Goal: Task Accomplishment & Management: Use online tool/utility

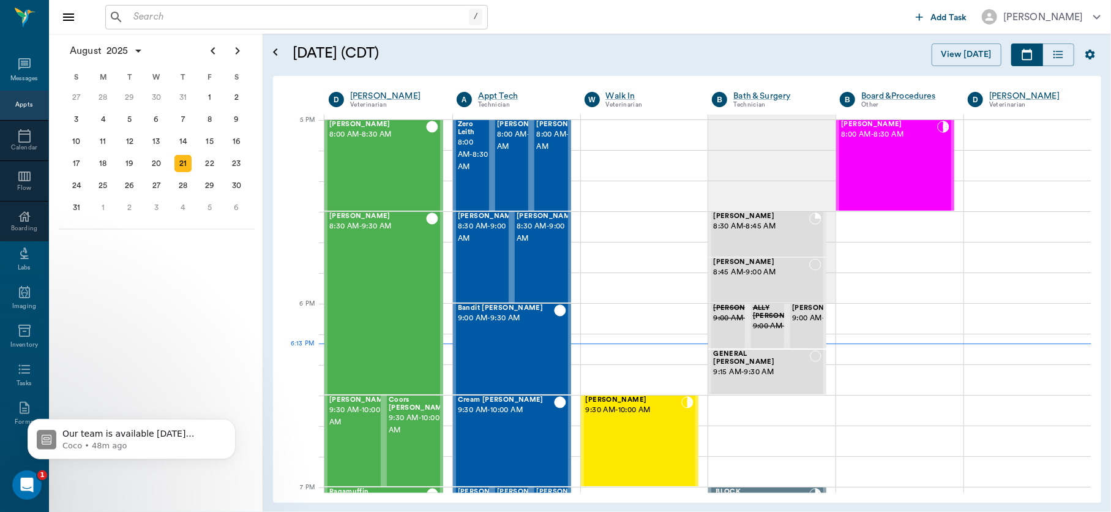
scroll to position [1652, 0]
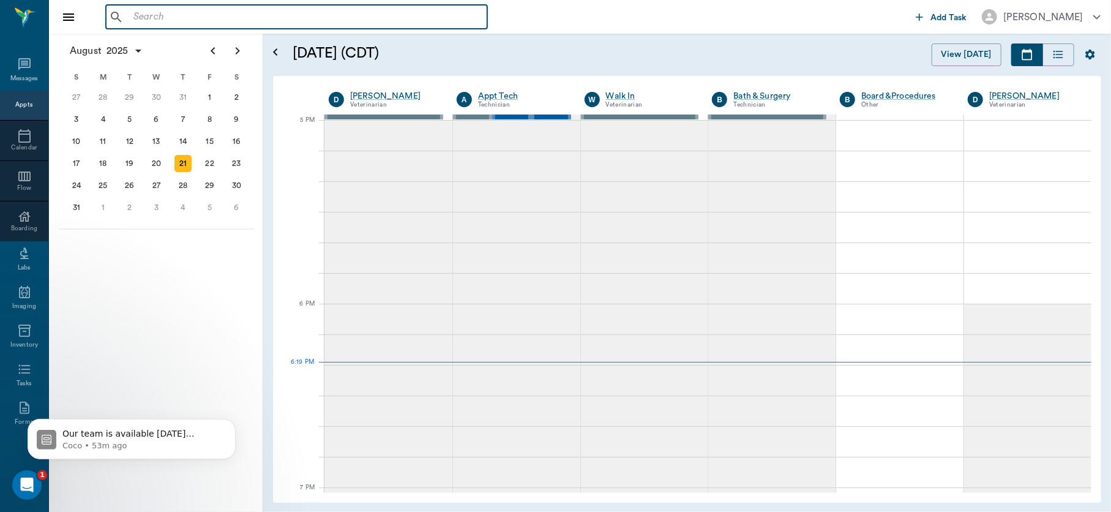
click at [343, 9] on input "text" at bounding box center [306, 17] width 354 height 17
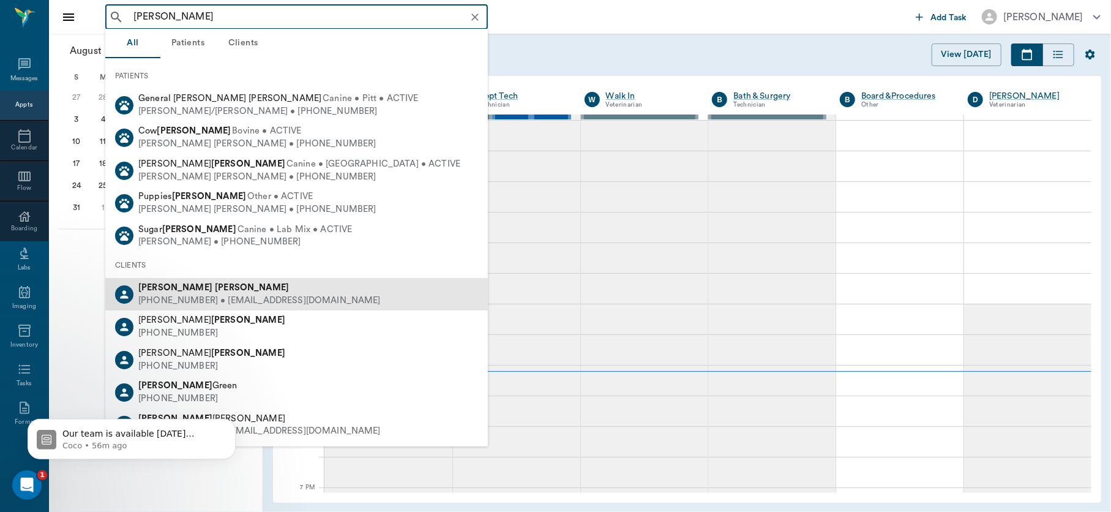
click at [215, 288] on b "[PERSON_NAME]" at bounding box center [252, 287] width 74 height 9
type input "[PERSON_NAME]"
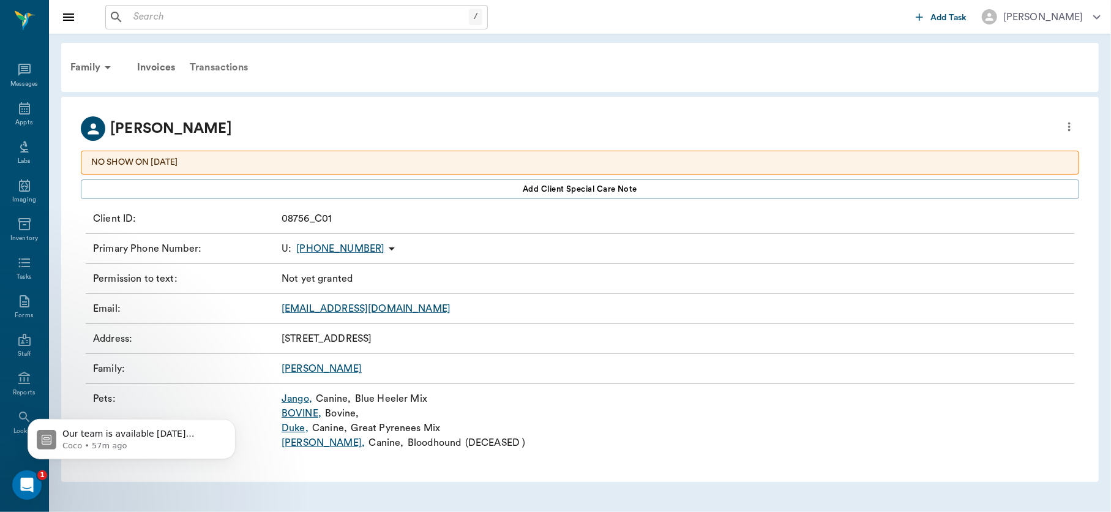
click at [220, 63] on div "Transactions" at bounding box center [218, 67] width 73 height 29
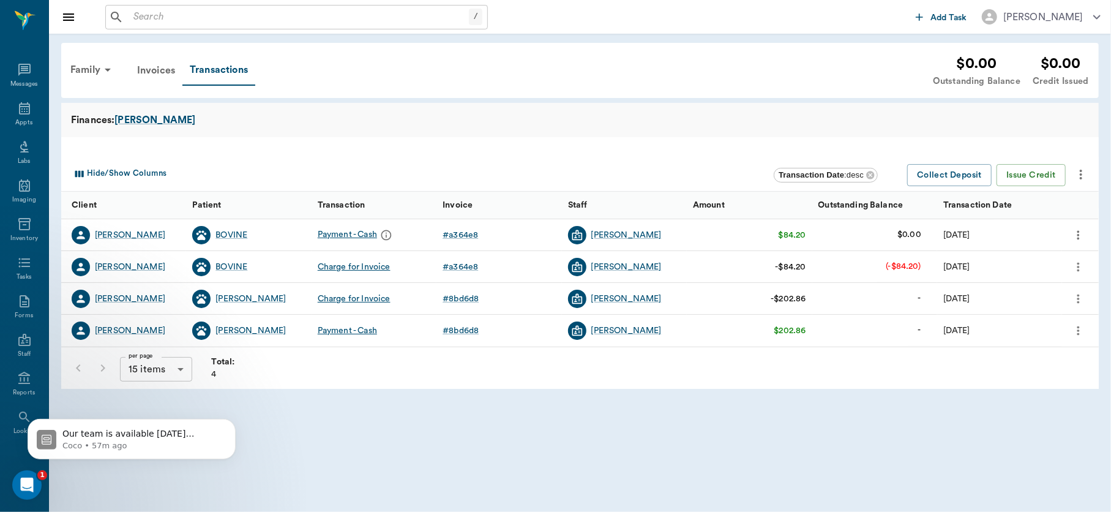
click at [1079, 264] on icon "more" at bounding box center [1078, 267] width 13 height 15
click at [1050, 285] on span "Cancel Payments & Void Invoice" at bounding box center [1015, 288] width 124 height 13
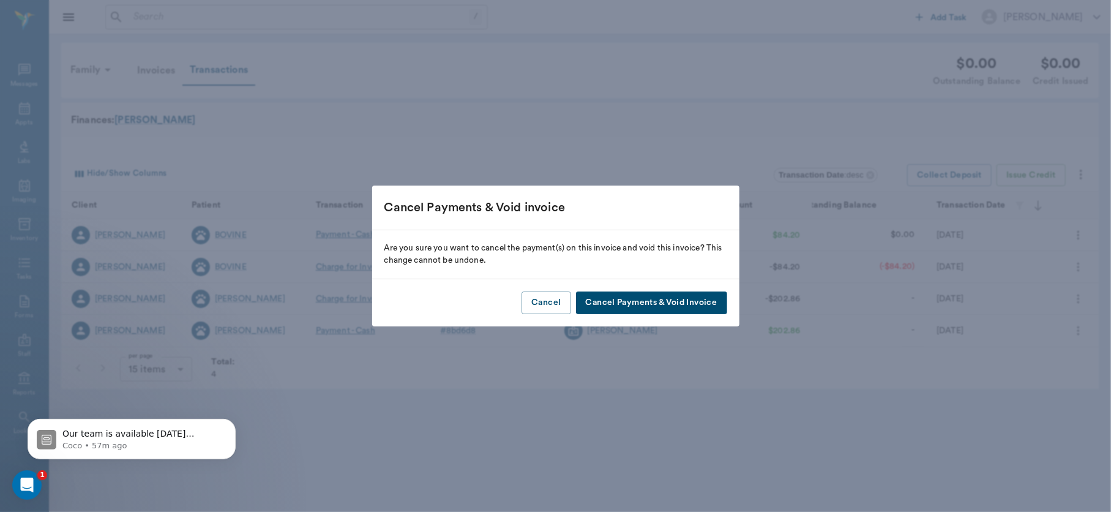
click at [667, 302] on button "Cancel Payments & Void Invoice" at bounding box center [651, 302] width 151 height 23
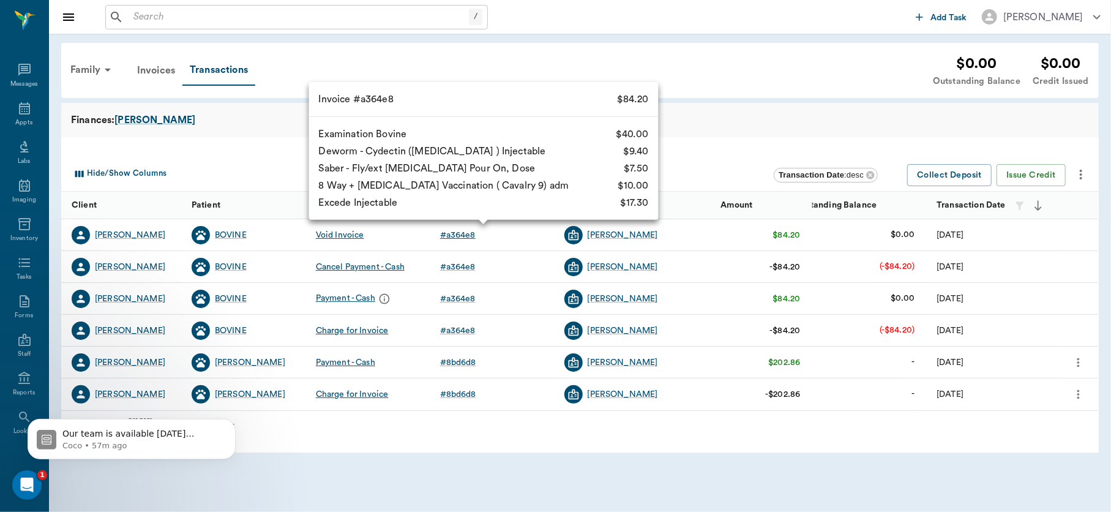
click at [457, 235] on div "# a364e8" at bounding box center [458, 235] width 36 height 12
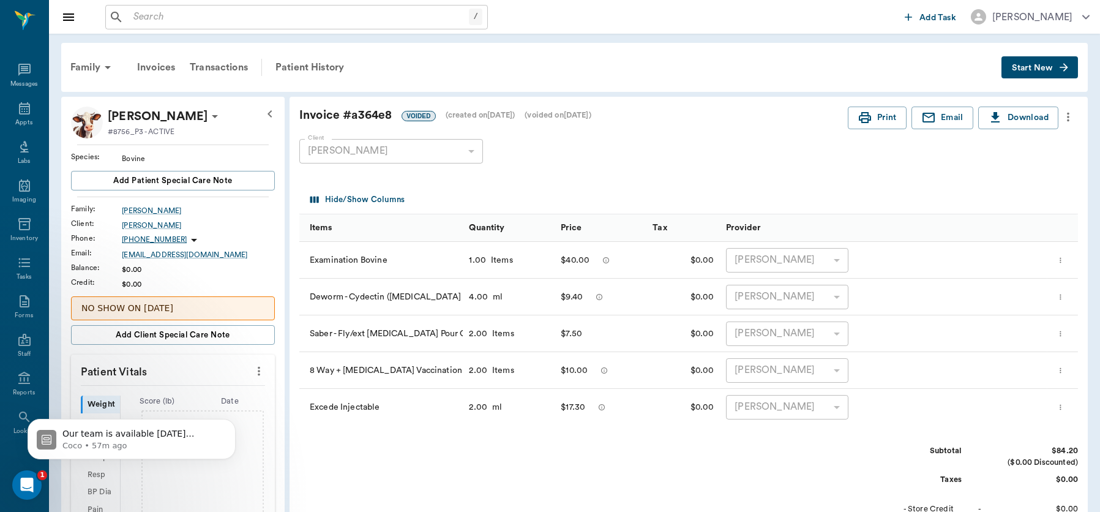
click at [1070, 115] on icon "more" at bounding box center [1068, 117] width 13 height 15
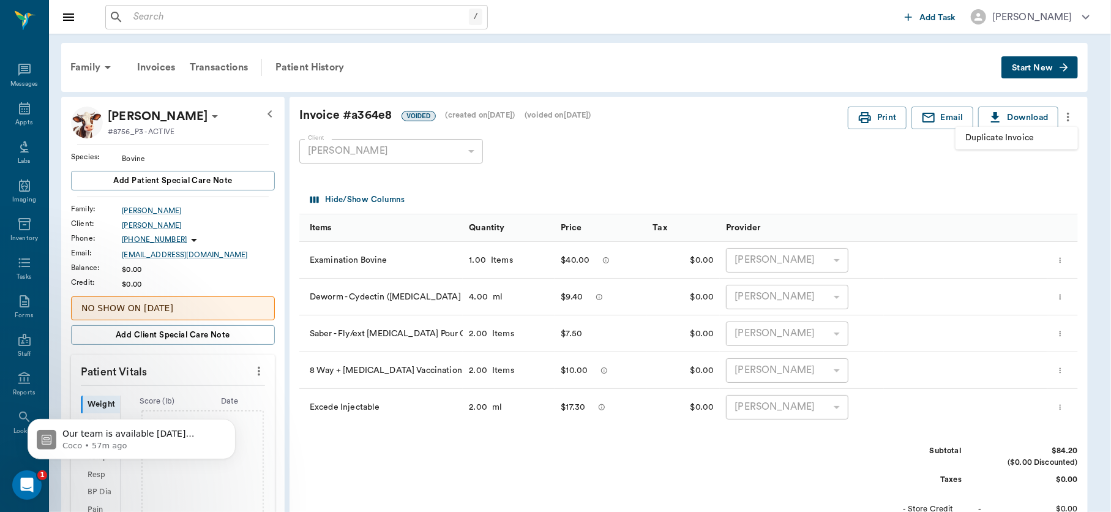
click at [1015, 141] on span "Duplicate Invoice" at bounding box center [1016, 138] width 103 height 13
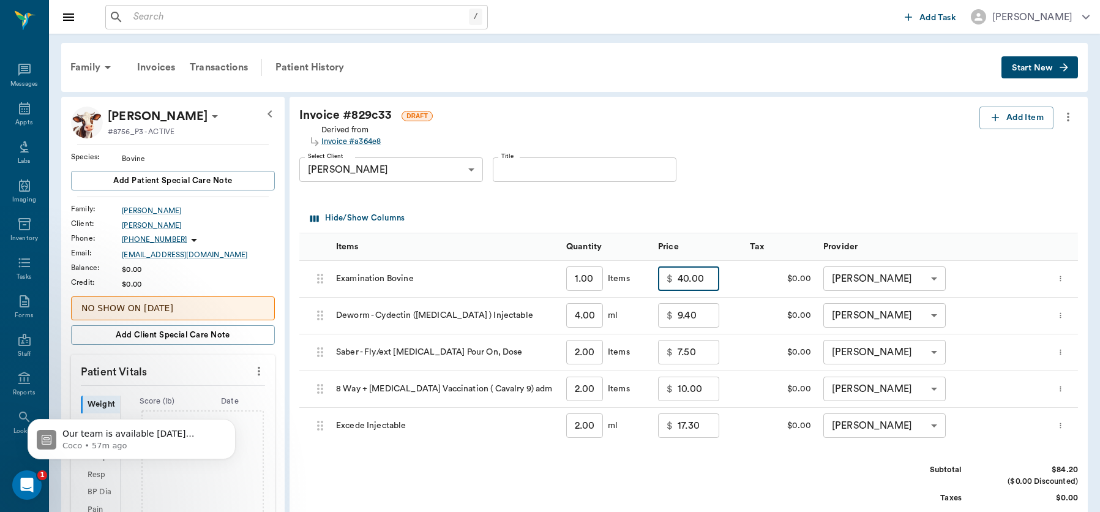
click at [711, 283] on input "40.00" at bounding box center [699, 278] width 42 height 24
type input "0.00"
click at [700, 317] on input "9.40" at bounding box center [699, 315] width 42 height 24
type input "0.00"
click at [701, 354] on input "7.50" at bounding box center [699, 352] width 42 height 24
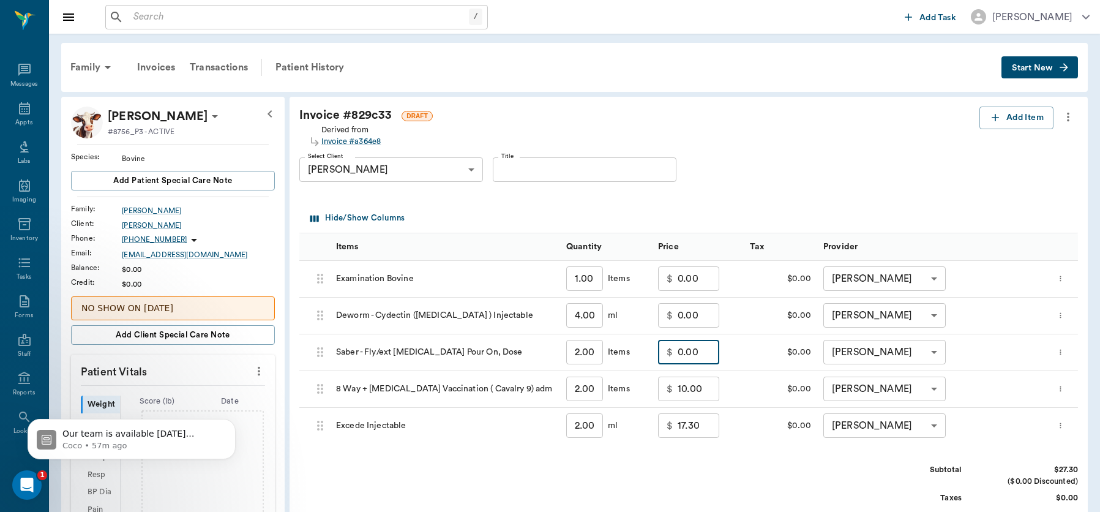
type input "0.00"
click at [711, 392] on input "10.00" at bounding box center [699, 389] width 42 height 24
type input "0.00"
click at [711, 426] on input "17.30" at bounding box center [699, 425] width 42 height 24
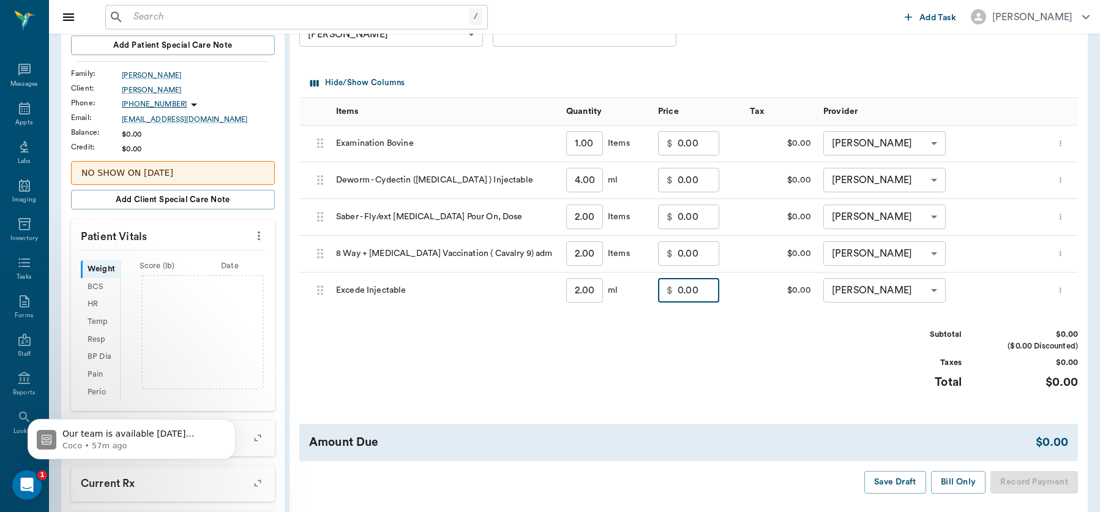
scroll to position [152, 0]
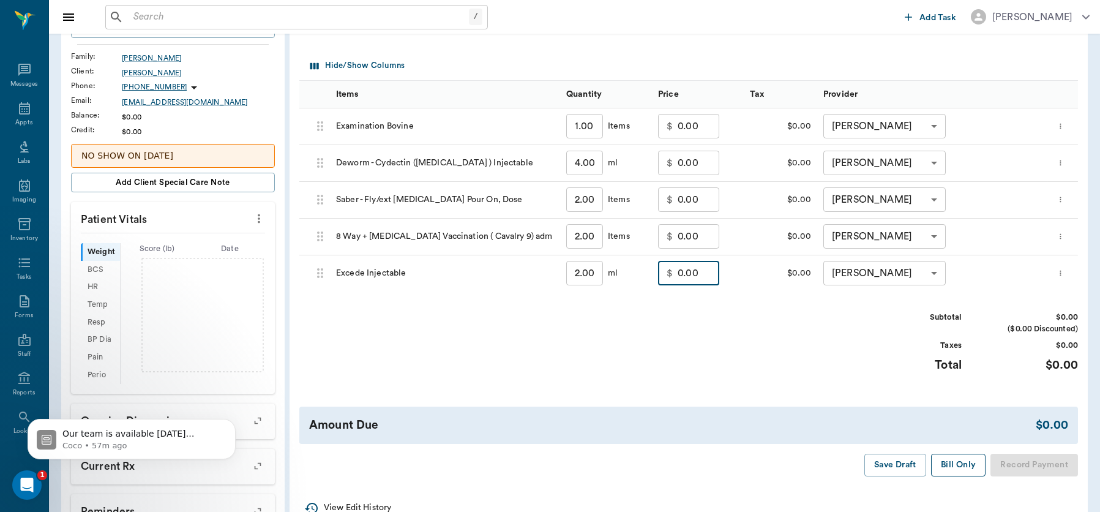
type input "0.00"
click at [957, 459] on button "Bill Only" at bounding box center [958, 465] width 55 height 23
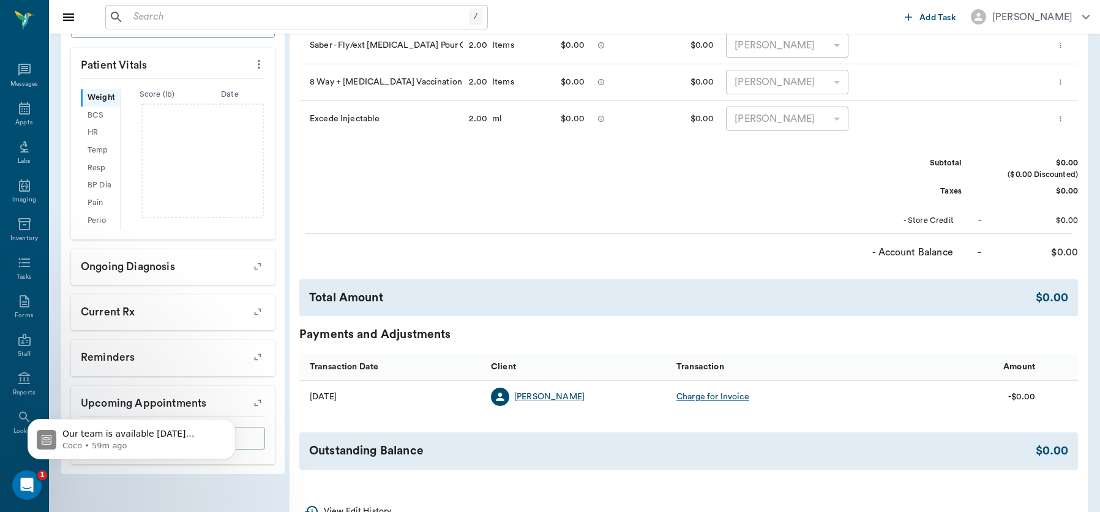
scroll to position [337, 0]
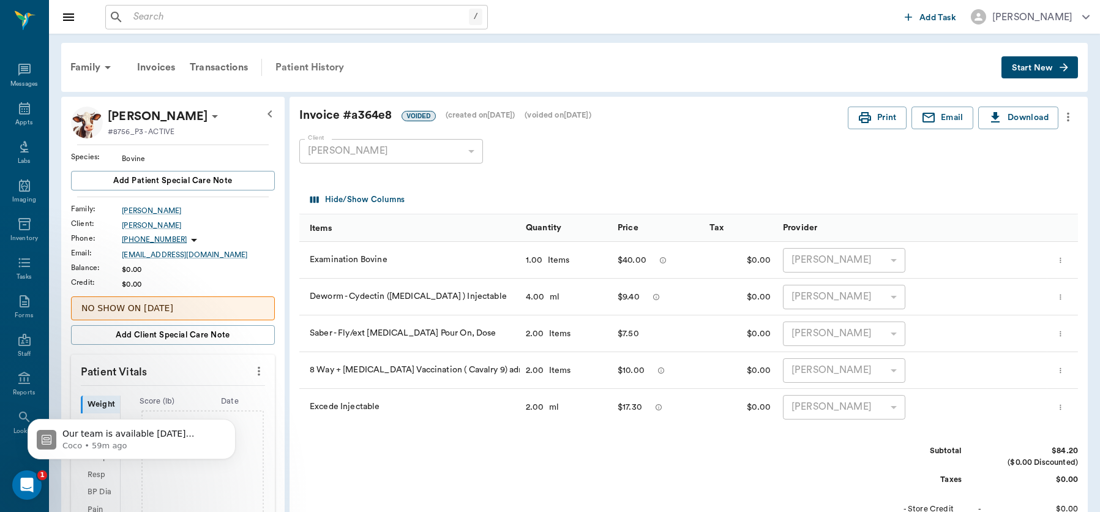
click at [313, 66] on div "Patient History" at bounding box center [309, 67] width 83 height 29
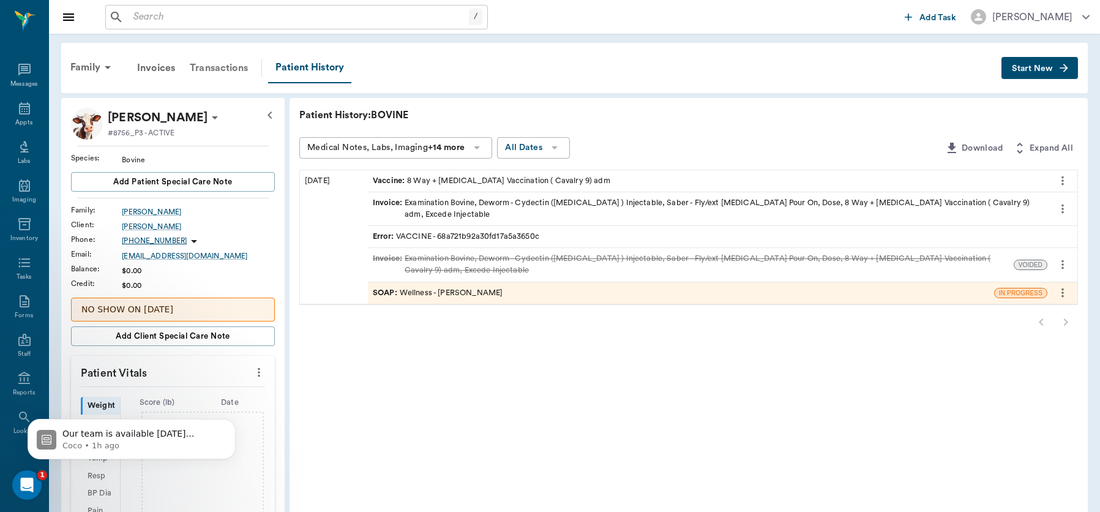
click at [222, 68] on div "Transactions" at bounding box center [218, 67] width 73 height 29
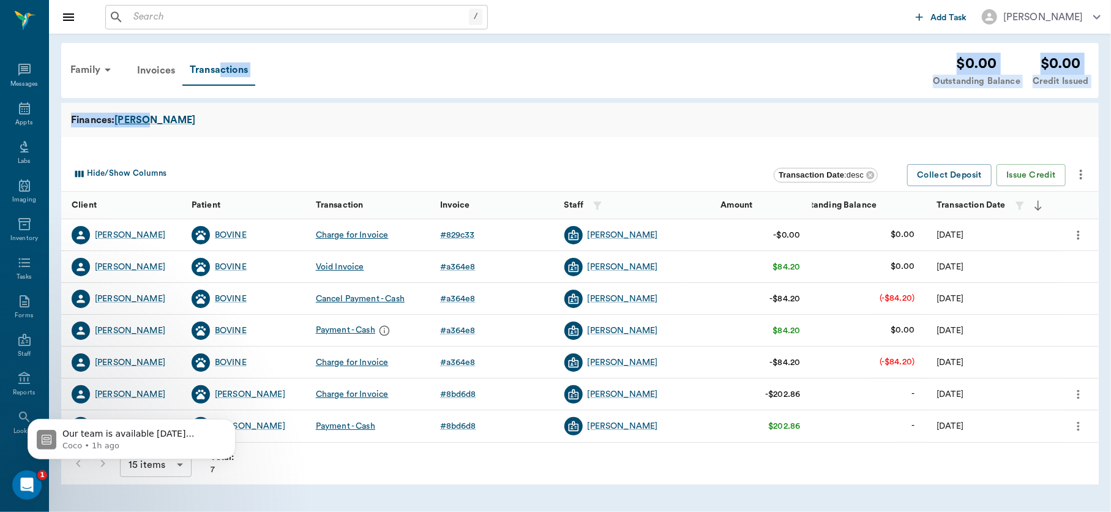
drag, startPoint x: 222, startPoint y: 86, endPoint x: 228, endPoint y: 113, distance: 27.5
click at [228, 113] on div "Family Invoices Transactions $0.00 Outstanding Balance $0.00 Credit Issued Fina…" at bounding box center [580, 264] width 1062 height 460
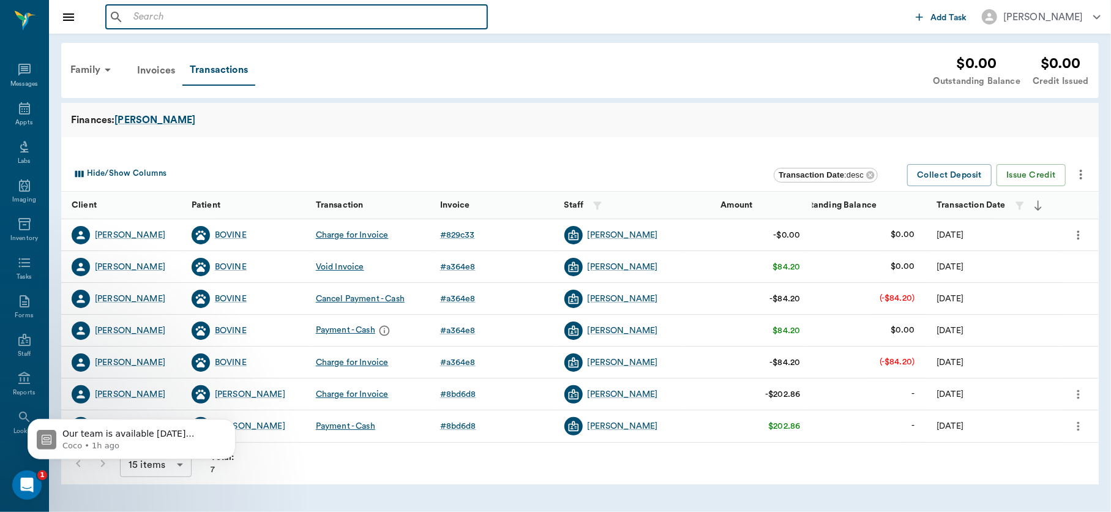
click at [200, 11] on input "text" at bounding box center [306, 17] width 354 height 17
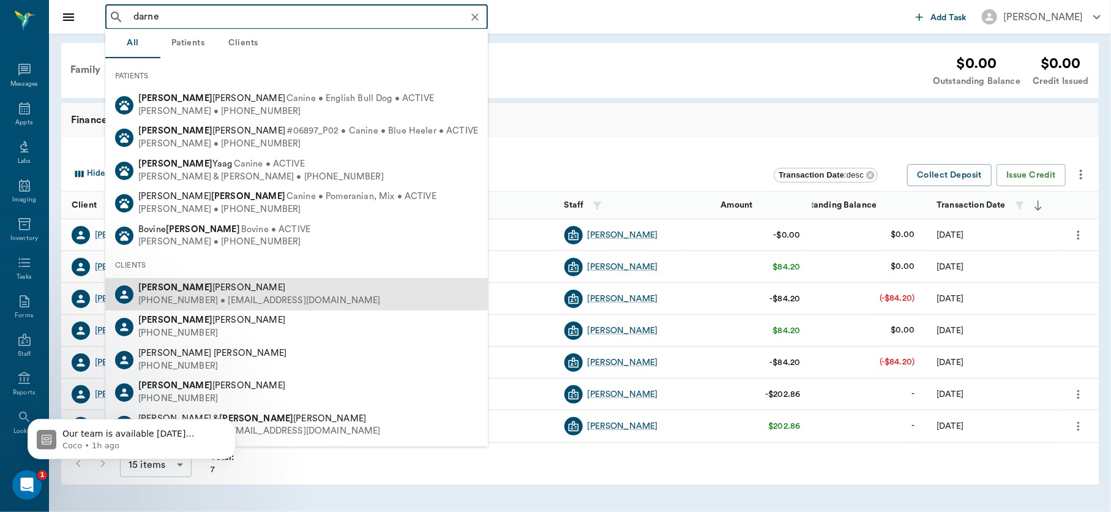
click at [198, 290] on div "[PERSON_NAME]" at bounding box center [259, 288] width 242 height 13
type input "darne"
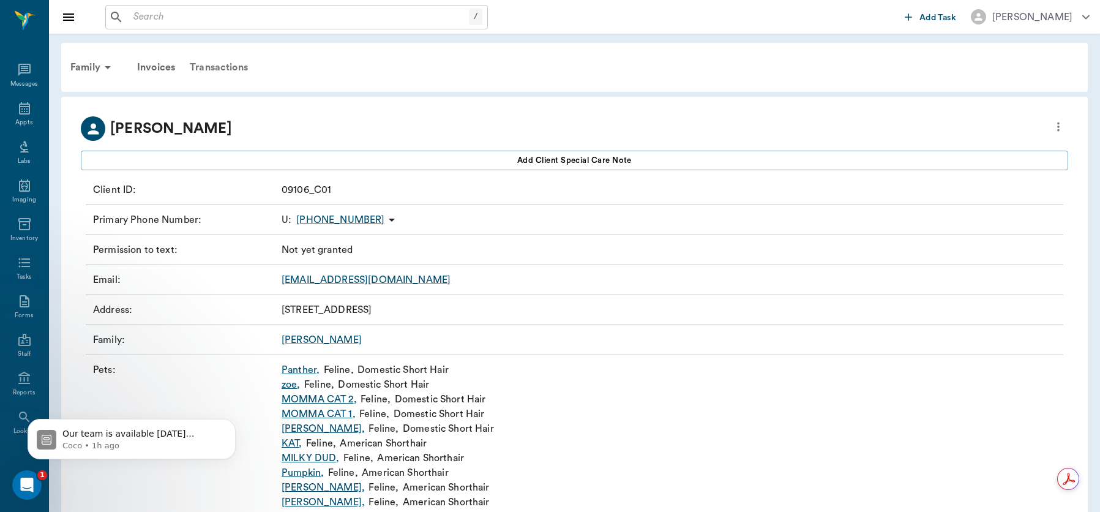
click at [213, 66] on div "Transactions" at bounding box center [218, 67] width 73 height 29
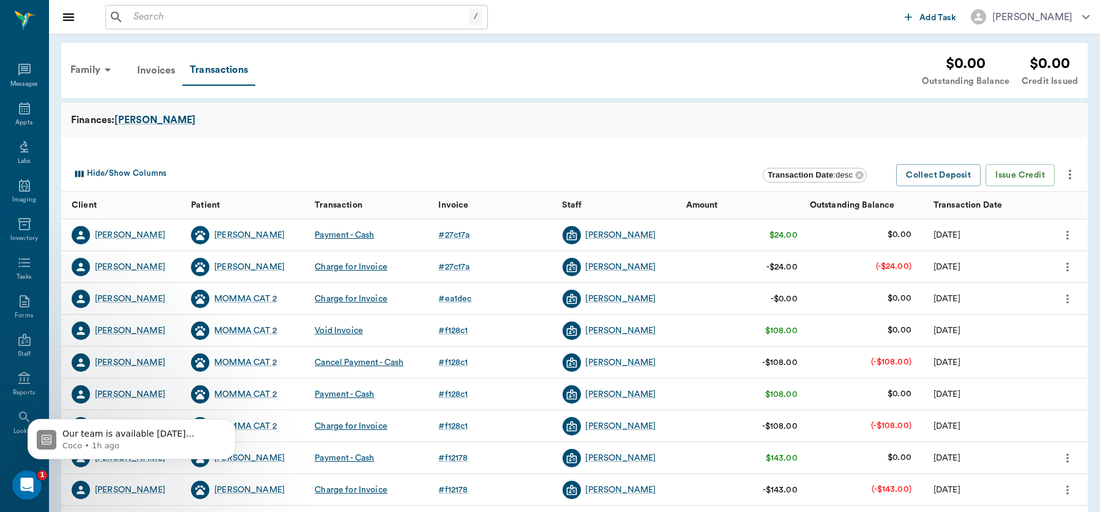
click at [1068, 263] on icon "more" at bounding box center [1068, 266] width 2 height 9
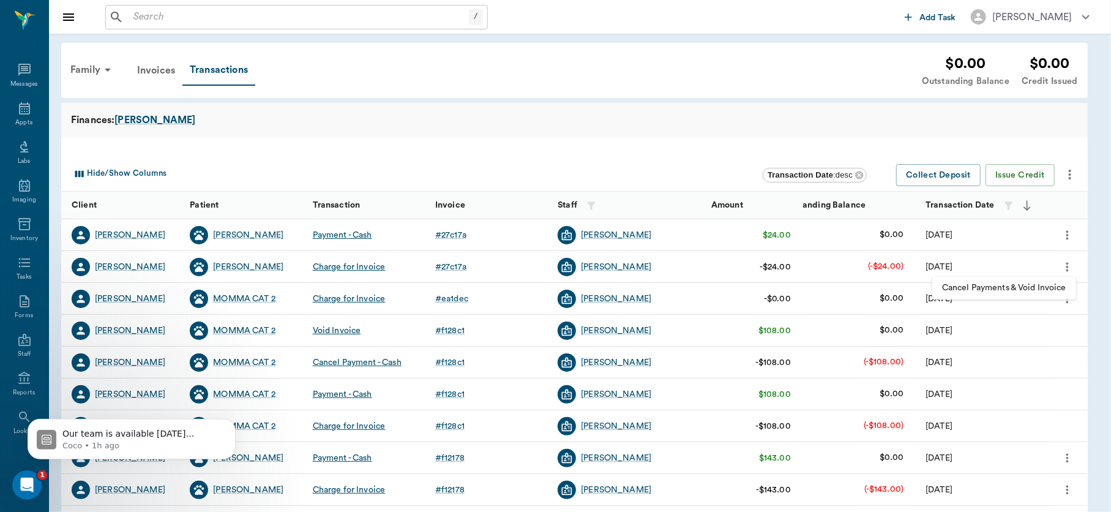
click at [1029, 282] on span "Cancel Payments & Void Invoice" at bounding box center [1004, 288] width 124 height 13
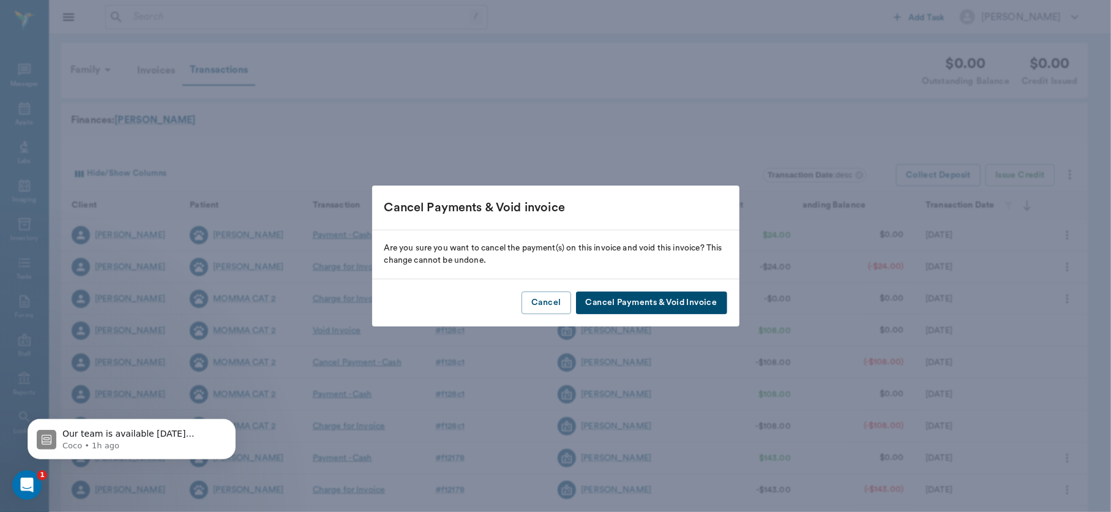
click at [710, 300] on button "Cancel Payments & Void Invoice" at bounding box center [651, 302] width 151 height 23
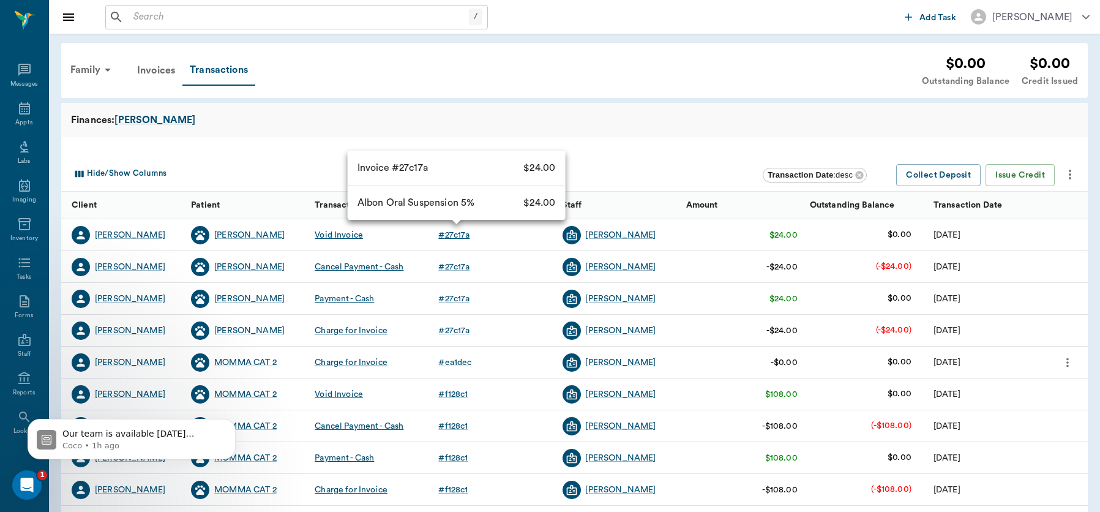
click at [455, 240] on div "# 27c17a" at bounding box center [453, 235] width 31 height 12
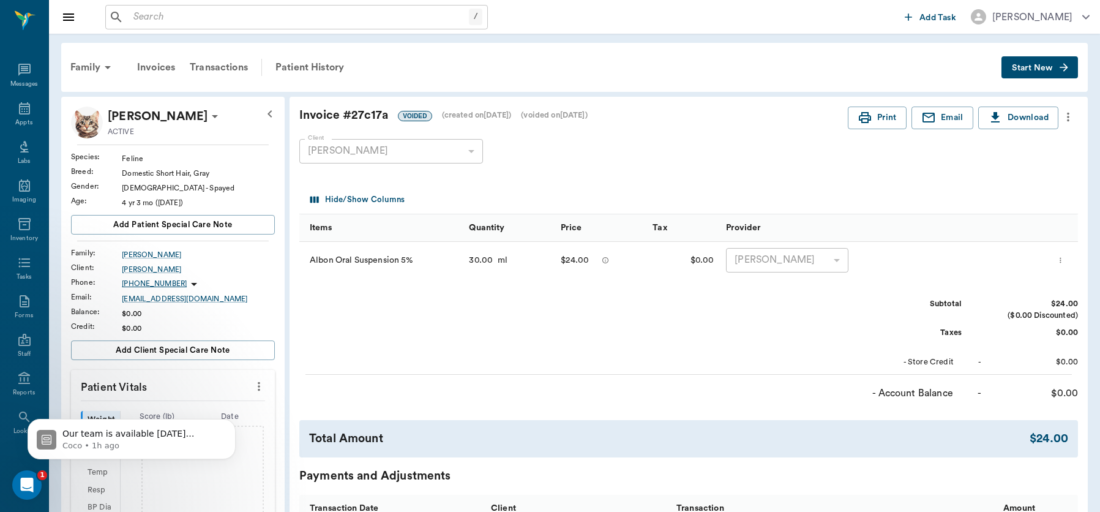
click at [1068, 118] on icon "more" at bounding box center [1068, 117] width 13 height 15
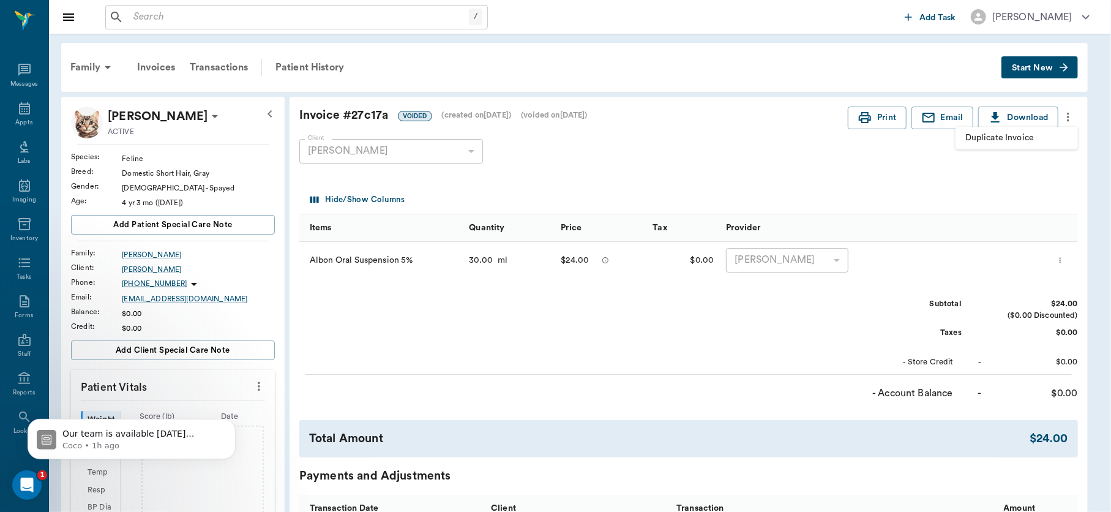
click at [1025, 135] on span "Duplicate Invoice" at bounding box center [1016, 138] width 103 height 13
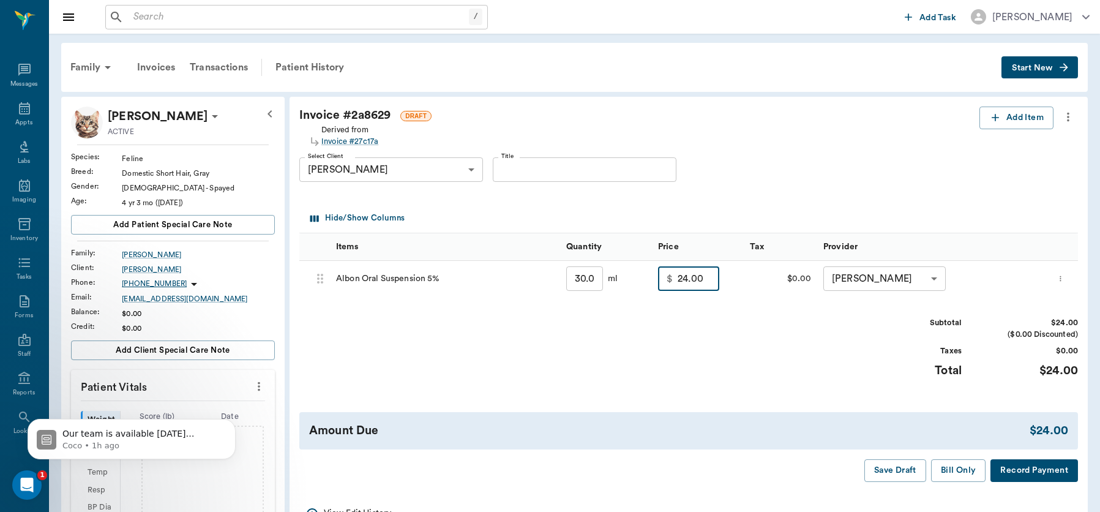
click at [705, 274] on input "24.00" at bounding box center [699, 278] width 42 height 24
type input "0.00"
click at [954, 472] on button "Bill Only" at bounding box center [958, 470] width 55 height 23
